Goal: Find contact information: Find contact information

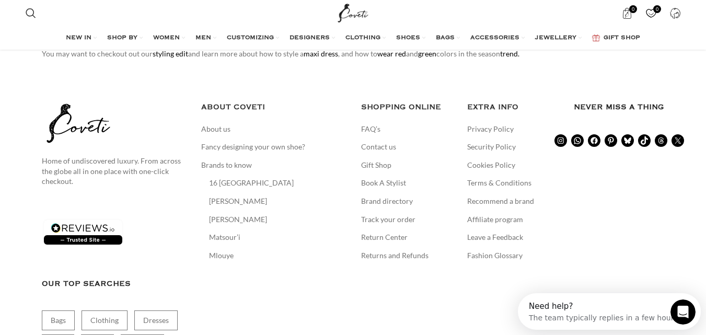
drag, startPoint x: 0, startPoint y: 0, endPoint x: 713, endPoint y: 201, distance: 741.2
click at [706, 201] on html "Search Search 0 items $ 0 0 Wishlist Login / Register Menu Search" at bounding box center [353, 73] width 706 height 879
click at [390, 149] on link "Contact us" at bounding box center [379, 147] width 36 height 10
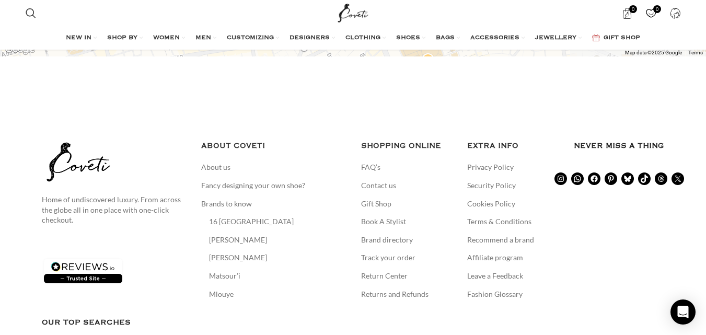
scroll to position [745, 0]
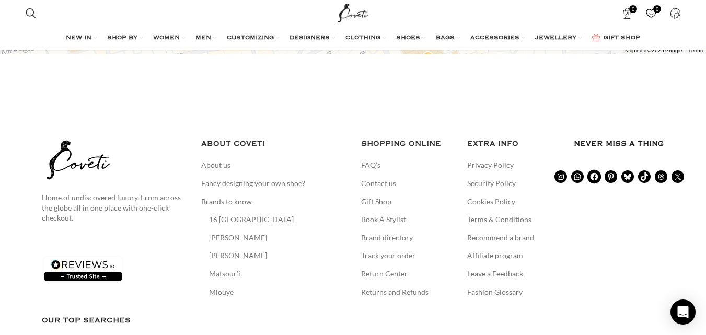
click at [595, 172] on icon at bounding box center [594, 176] width 9 height 9
